Goal: Information Seeking & Learning: Compare options

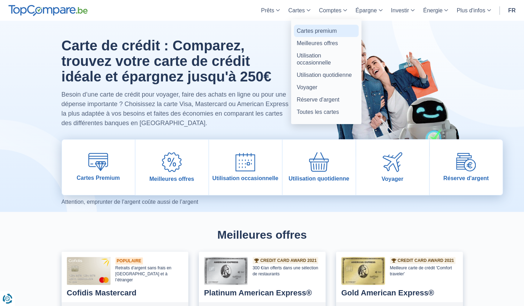
click at [311, 35] on link "Cartes premium" at bounding box center [326, 31] width 65 height 12
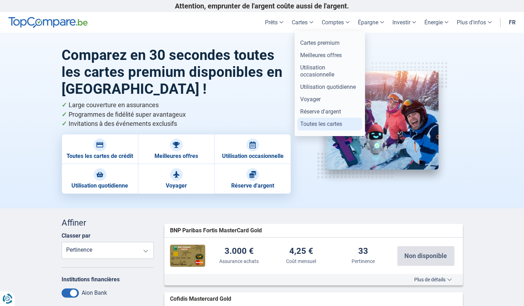
click at [321, 123] on link "Toutes les cartes" at bounding box center [330, 124] width 65 height 12
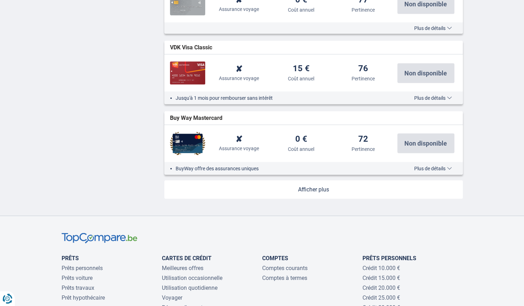
scroll to position [804, 0]
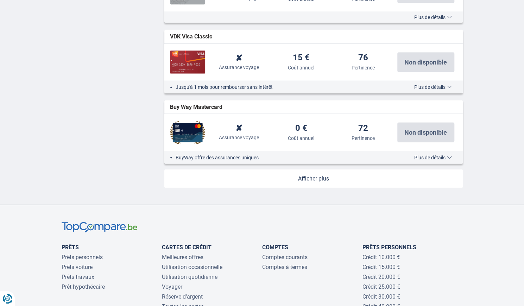
click at [298, 176] on link at bounding box center [313, 178] width 299 height 18
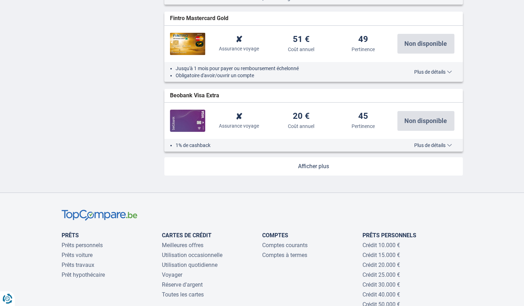
scroll to position [1542, 0]
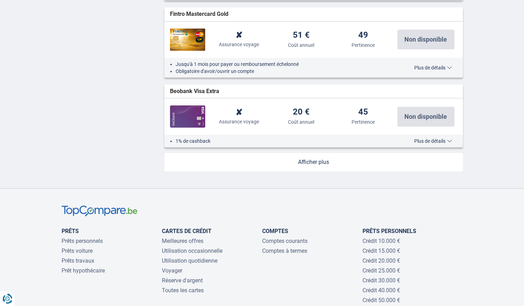
click at [313, 156] on link at bounding box center [313, 162] width 299 height 18
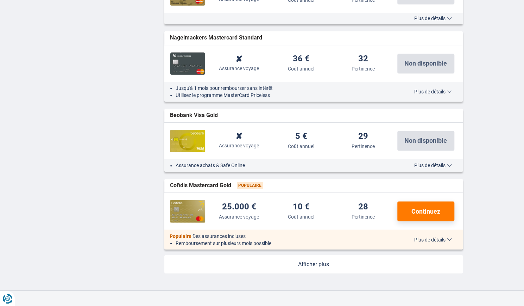
scroll to position [2184, 0]
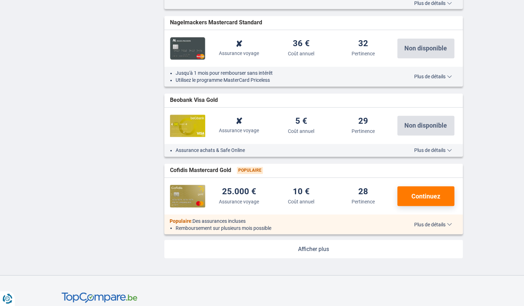
click at [315, 241] on link at bounding box center [313, 248] width 299 height 18
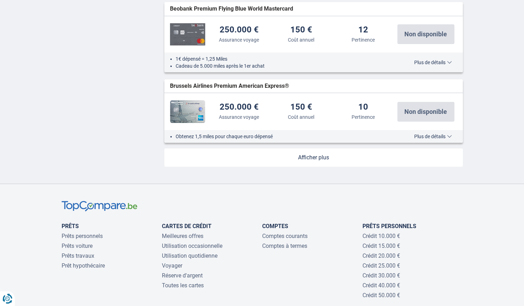
scroll to position [3004, 0]
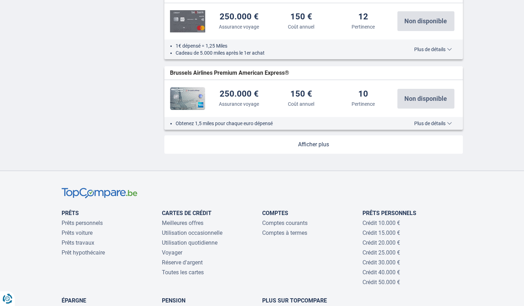
click at [327, 135] on link at bounding box center [313, 144] width 299 height 18
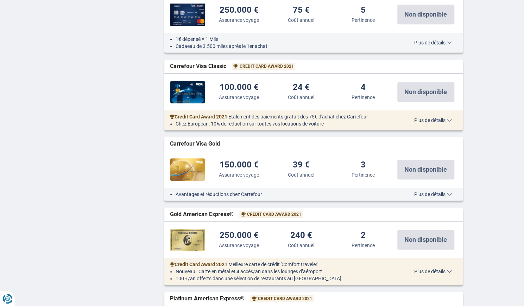
scroll to position [3364, 0]
